Goal: Task Accomplishment & Management: Complete application form

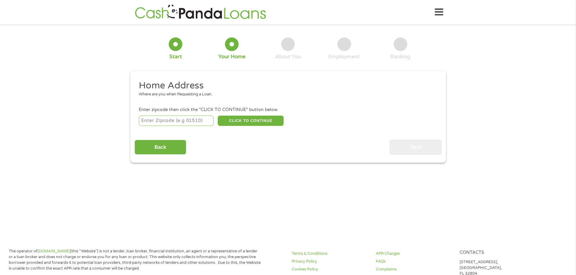
click at [175, 117] on input "number" at bounding box center [176, 121] width 75 height 10
type input "77406"
select select "[US_STATE]"
click at [255, 118] on button "CLICK TO CONTINUE" at bounding box center [251, 121] width 66 height 10
type input "77406"
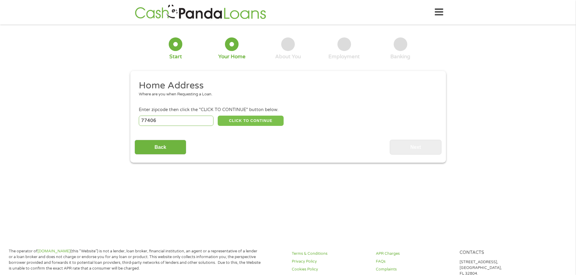
type input "[GEOGRAPHIC_DATA]"
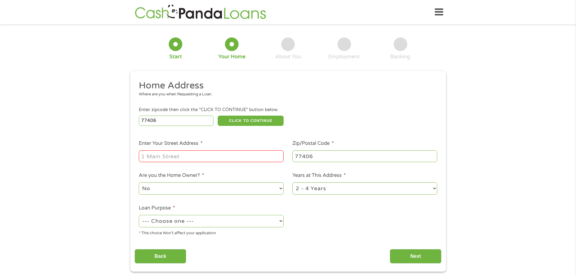
click at [219, 154] on input "Enter Your Street Address *" at bounding box center [211, 156] width 145 height 11
type input "2022 Spreading Bough Ln"
click at [435, 187] on select "1 Year or less 1 - 2 Years 2 - 4 Years Over 4 Years" at bounding box center [364, 189] width 145 height 12
select select "60months"
click at [292, 183] on select "1 Year or less 1 - 2 Years 2 - 4 Years Over 4 Years" at bounding box center [364, 189] width 145 height 12
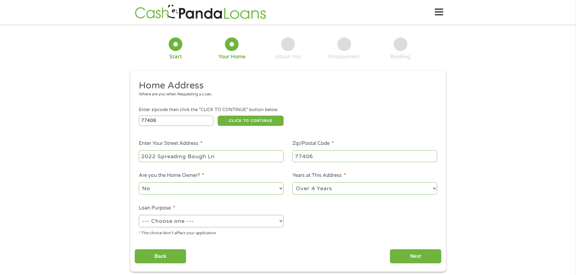
click at [280, 221] on select "--- Choose one --- Pay Bills Debt Consolidation Home Improvement Major Purchase…" at bounding box center [211, 221] width 145 height 12
select select "paybills"
click at [139, 215] on select "--- Choose one --- Pay Bills Debt Consolidation Home Improvement Major Purchase…" at bounding box center [211, 221] width 145 height 12
click at [414, 255] on input "Next" at bounding box center [416, 256] width 52 height 15
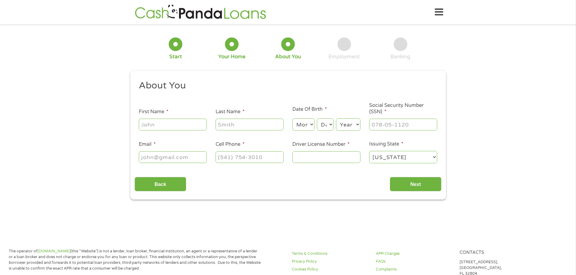
click at [157, 122] on input "First Name *" at bounding box center [173, 124] width 68 height 11
type input "[PERSON_NAME]"
type input "[EMAIL_ADDRESS][DOMAIN_NAME]"
type input "[PHONE_NUMBER]"
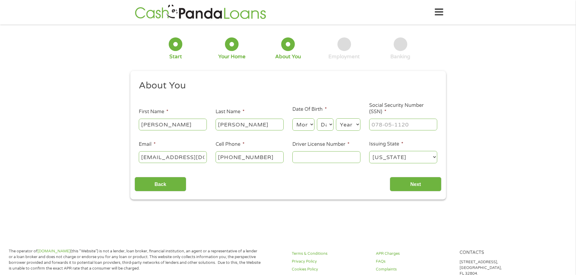
click at [313, 125] on select "Month 1 2 3 4 5 6 7 8 9 10 11 12" at bounding box center [303, 124] width 22 height 12
select select "1"
click at [292, 118] on select "Month 1 2 3 4 5 6 7 8 9 10 11 12" at bounding box center [303, 124] width 22 height 12
click at [330, 125] on select "Day 1 2 3 4 5 6 7 8 9 10 11 12 13 14 15 16 17 18 19 20 21 22 23 24 25 26 27 28 …" at bounding box center [325, 124] width 16 height 12
select select "11"
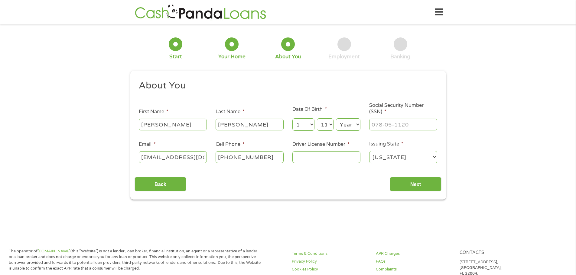
click at [317, 118] on select "Day 1 2 3 4 5 6 7 8 9 10 11 12 13 14 15 16 17 18 19 20 21 22 23 24 25 26 27 28 …" at bounding box center [325, 124] width 16 height 12
click at [357, 123] on select "Year [DATE] 2006 2005 2004 2003 2002 2001 2000 1999 1998 1997 1996 1995 1994 19…" at bounding box center [348, 124] width 24 height 12
select select "1940"
click at [336, 118] on select "Year [DATE] 2006 2005 2004 2003 2002 2001 2000 1999 1998 1997 1996 1995 1994 19…" at bounding box center [348, 124] width 24 height 12
click at [398, 128] on input "___-__-____" at bounding box center [403, 124] width 68 height 11
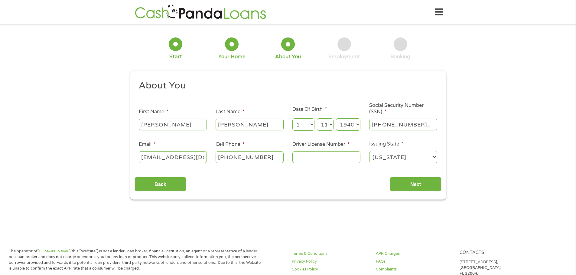
type input "467-58-6994"
click at [335, 158] on input "Driver License Number *" at bounding box center [326, 156] width 68 height 11
type input "12899334"
click at [413, 184] on input "Next" at bounding box center [416, 184] width 52 height 15
click at [414, 182] on input "Next" at bounding box center [416, 184] width 52 height 15
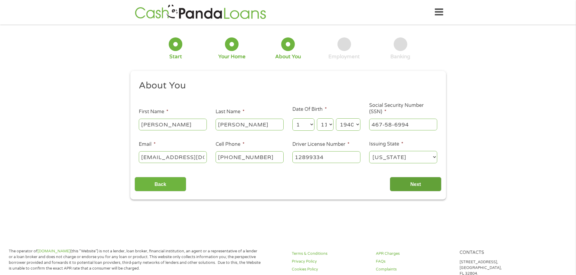
click at [414, 182] on input "Next" at bounding box center [416, 184] width 52 height 15
click at [271, 213] on main "1 Start 2 Your Home 3 About You 4 Employment 5 Banking 6 This field is hidden w…" at bounding box center [288, 131] width 576 height 204
click at [329, 125] on select "Day 1 2 3 4 5 6 7 8 9 10 11 12 13 14 15 16 17 18 19 20 21 22 23 24 25 26 27 28 …" at bounding box center [325, 124] width 16 height 12
click at [317, 118] on select "Day 1 2 3 4 5 6 7 8 9 10 11 12 13 14 15 16 17 18 19 20 21 22 23 24 25 26 27 28 …" at bounding box center [325, 124] width 16 height 12
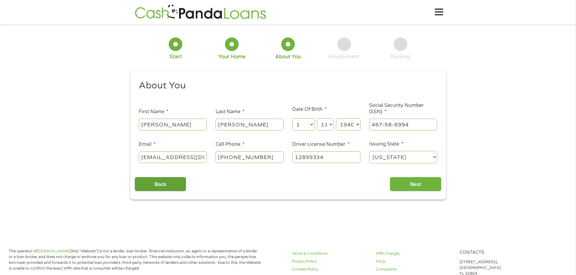
click at [163, 183] on input "Back" at bounding box center [161, 184] width 52 height 15
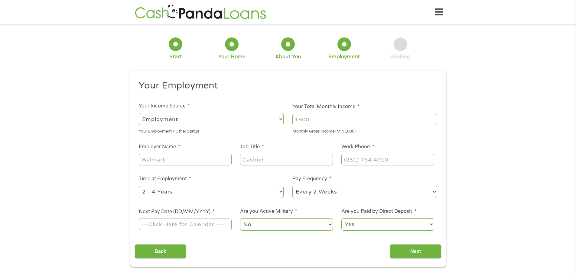
click at [89, 84] on div "1 Start 2 Your Home 3 About You 4 Employment 5 Banking 6 This field is hidden w…" at bounding box center [288, 148] width 576 height 239
click at [206, 116] on select "--- Choose one --- Employment [DEMOGRAPHIC_DATA] Benefits" at bounding box center [211, 119] width 145 height 12
click at [139, 113] on select "--- Choose one --- Employment [DEMOGRAPHIC_DATA] Benefits" at bounding box center [211, 119] width 145 height 12
click at [348, 122] on input "Your Total Monthly Income *" at bounding box center [364, 119] width 145 height 11
type input "2598"
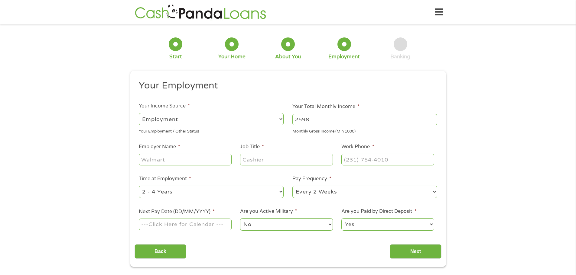
click at [172, 158] on input "Employer Name *" at bounding box center [185, 159] width 93 height 11
type input "M [PERSON_NAME] CPA"
click at [272, 160] on input "Job Title *" at bounding box center [286, 159] width 93 height 11
type input "Accountant"
type input "[PHONE_NUMBER]"
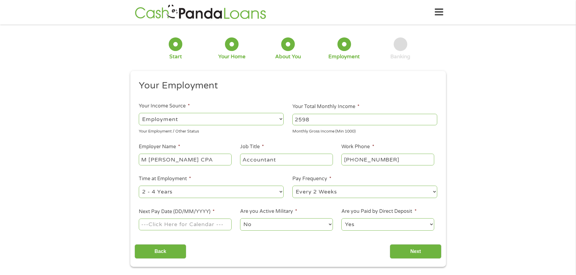
click at [281, 191] on select "--- Choose one --- 1 Year or less 1 - 2 Years 2 - 4 Years Over 4 Years" at bounding box center [211, 192] width 145 height 12
select select "60months"
click at [139, 186] on select "--- Choose one --- 1 Year or less 1 - 2 Years 2 - 4 Years Over 4 Years" at bounding box center [211, 192] width 145 height 12
click at [434, 191] on select "--- Choose one --- Every 2 Weeks Every Week Monthly Semi-Monthly" at bounding box center [364, 192] width 145 height 12
select select "semimonthly"
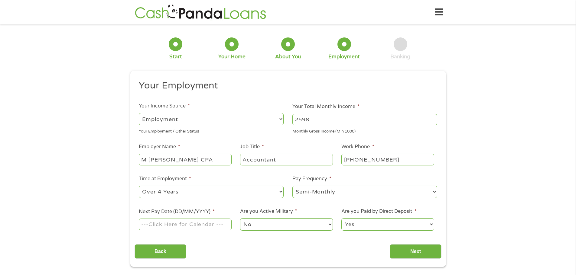
click at [292, 186] on select "--- Choose one --- Every 2 Weeks Every Week Monthly Semi-Monthly" at bounding box center [364, 192] width 145 height 12
click at [230, 225] on input "Next Pay Date (DD/MM/YYYY) *" at bounding box center [185, 224] width 93 height 11
type input "[DATE]"
click at [432, 226] on select "Yes No" at bounding box center [387, 225] width 93 height 12
select select "0"
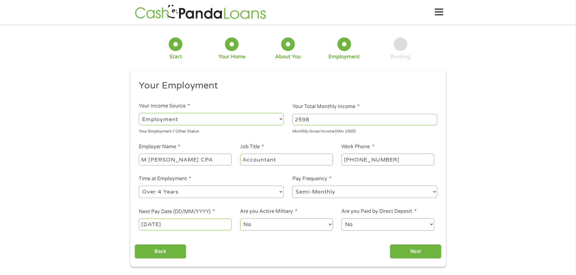
click at [341, 219] on select "Yes No" at bounding box center [387, 225] width 93 height 12
click at [412, 251] on input "Next" at bounding box center [416, 252] width 52 height 15
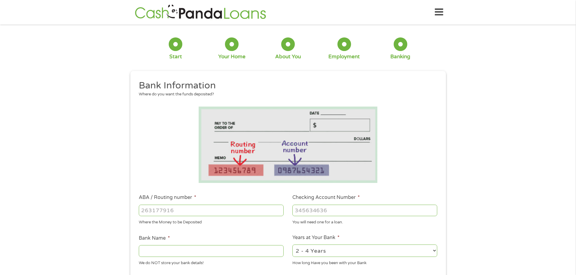
click at [230, 211] on input "ABA / Routing number *" at bounding box center [211, 210] width 145 height 11
type input "111000614"
type input "JPMORGAN CHASE BANK NA"
type input "111000614"
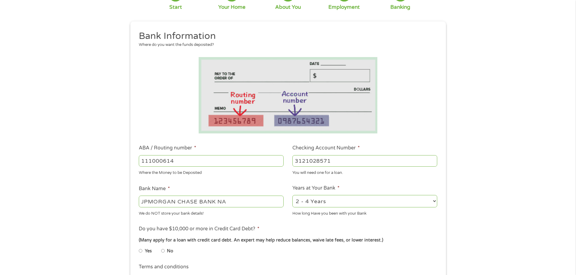
scroll to position [60, 0]
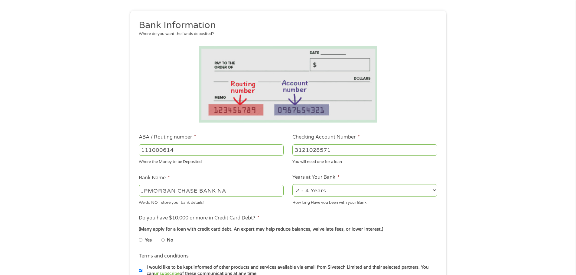
type input "3121028571"
click at [433, 190] on select "2 - 4 Years 6 - 12 Months 1 - 2 Years Over 4 Years" at bounding box center [364, 190] width 145 height 12
select select "60months"
click at [292, 184] on select "2 - 4 Years 6 - 12 Months 1 - 2 Years Over 4 Years" at bounding box center [364, 190] width 145 height 12
click at [163, 241] on input "No" at bounding box center [163, 240] width 4 height 10
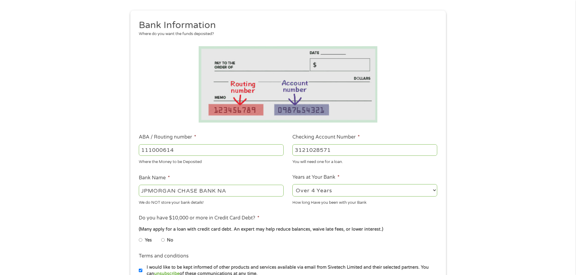
radio input "true"
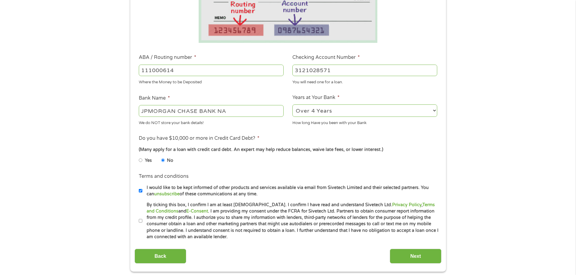
scroll to position [151, 0]
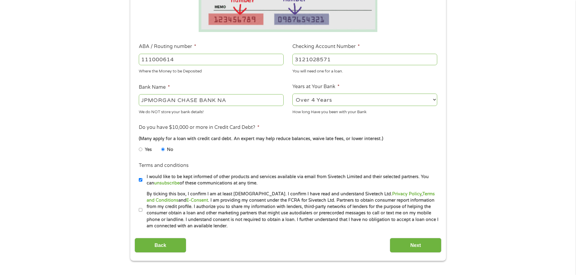
click at [142, 211] on label "By ticking this box, I confirm I am at least [DEMOGRAPHIC_DATA]. I confirm I ha…" at bounding box center [290, 210] width 297 height 39
click at [142, 211] on input "By ticking this box, I confirm I am at least [DEMOGRAPHIC_DATA]. I confirm I ha…" at bounding box center [141, 211] width 4 height 10
checkbox input "true"
click at [415, 244] on input "Next" at bounding box center [416, 245] width 52 height 15
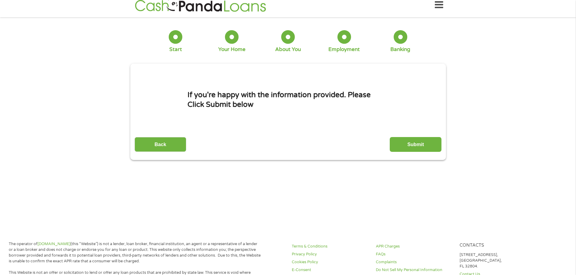
scroll to position [0, 0]
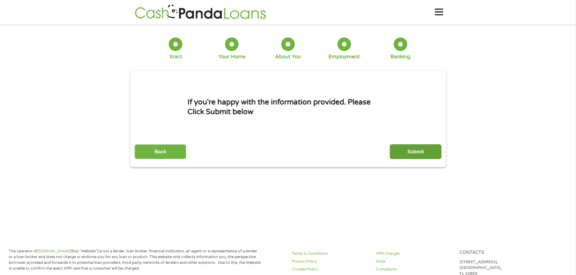
click at [418, 152] on input "Submit" at bounding box center [416, 151] width 52 height 15
